Goal: Check status

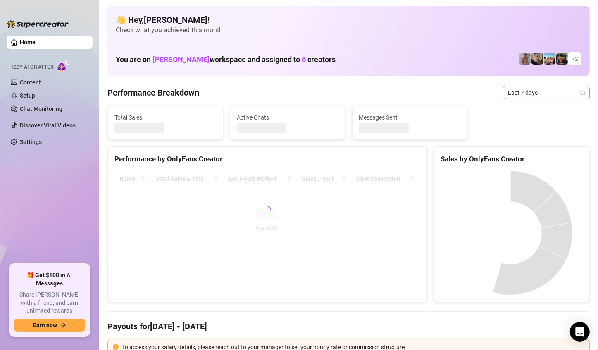
click at [568, 93] on span "Last 7 days" at bounding box center [546, 92] width 77 height 12
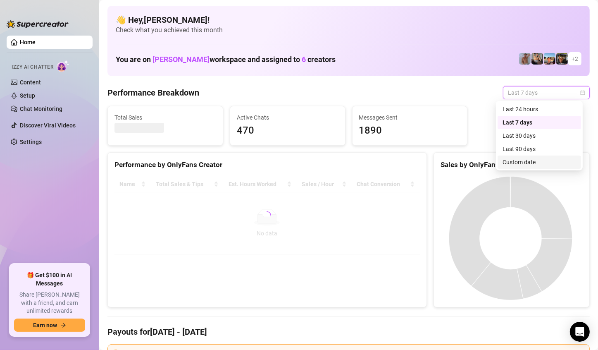
click at [535, 166] on div "Custom date" at bounding box center [540, 162] width 74 height 9
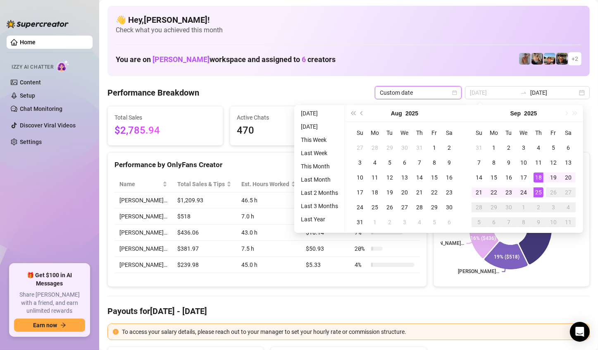
click at [538, 189] on div "25" at bounding box center [539, 192] width 10 height 10
click at [538, 189] on rect at bounding box center [511, 227] width 140 height 103
type input "[DATE]"
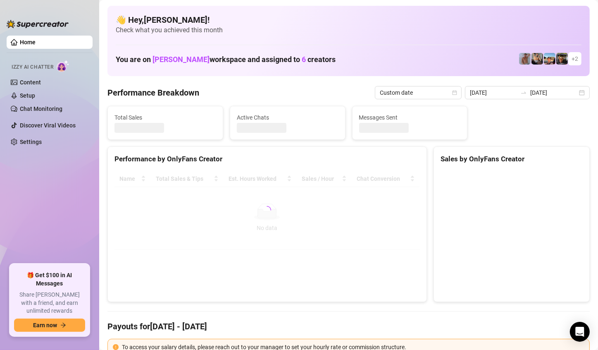
type input "[DATE]"
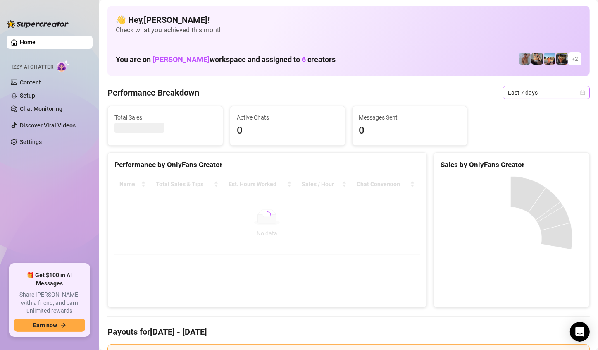
click at [546, 96] on span "Last 7 days" at bounding box center [546, 92] width 77 height 12
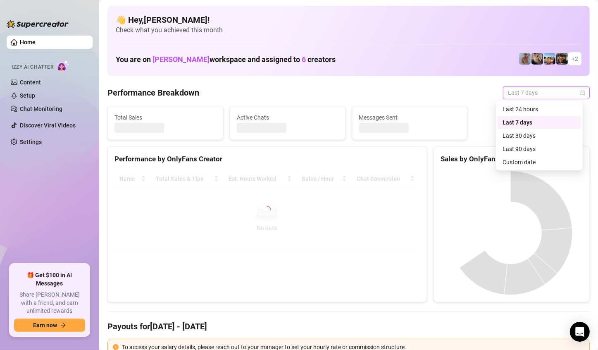
click at [530, 158] on div "Custom date" at bounding box center [540, 162] width 74 height 9
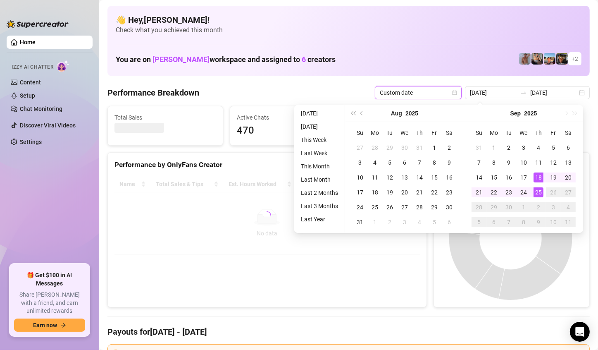
click at [537, 193] on div "25" at bounding box center [539, 192] width 10 height 10
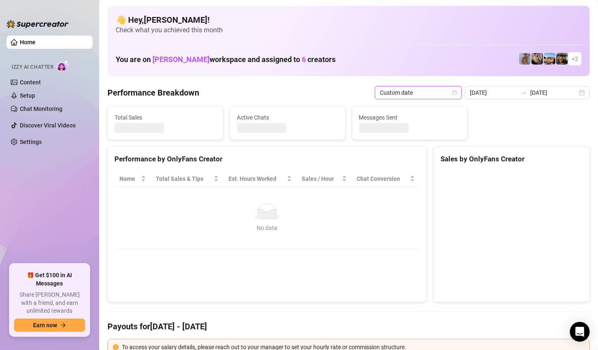
type input "[DATE]"
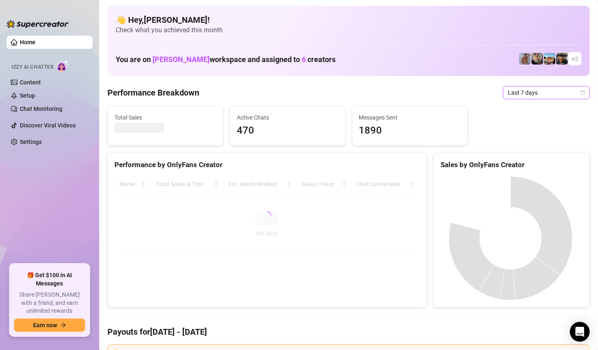
click at [569, 95] on span "Last 7 days" at bounding box center [546, 92] width 77 height 12
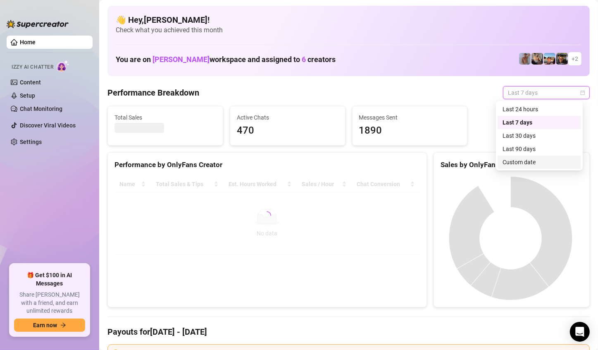
click at [521, 160] on div "Custom date" at bounding box center [540, 162] width 74 height 9
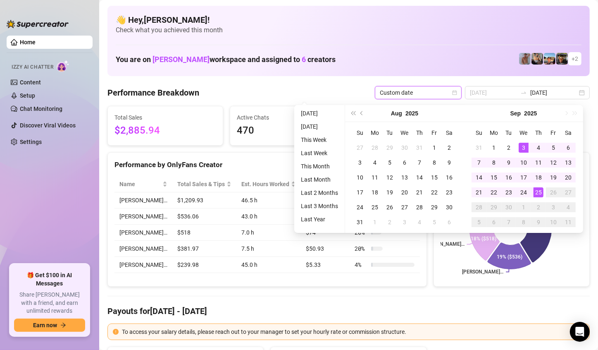
click at [538, 191] on div "25" at bounding box center [539, 192] width 10 height 10
click at [538, 191] on rect at bounding box center [511, 227] width 140 height 103
type input "[DATE]"
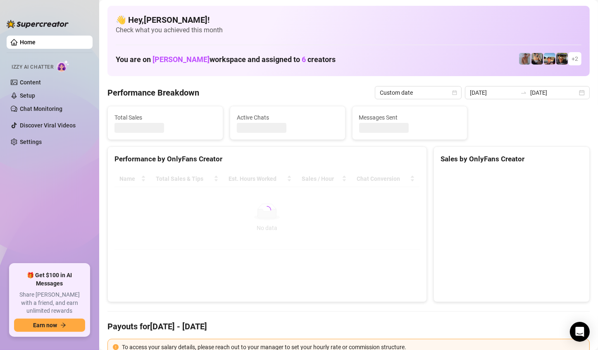
type input "[DATE]"
